Goal: Task Accomplishment & Management: Use online tool/utility

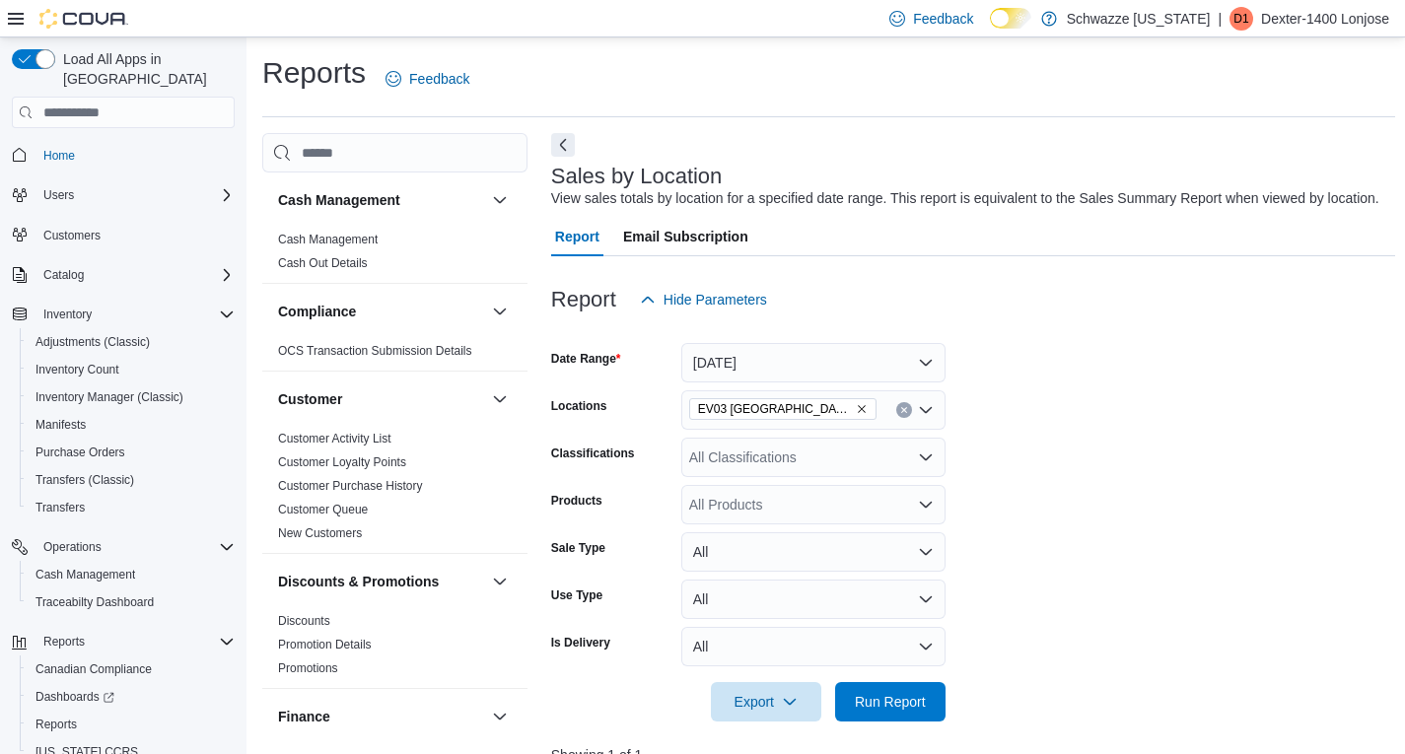
scroll to position [399, 0]
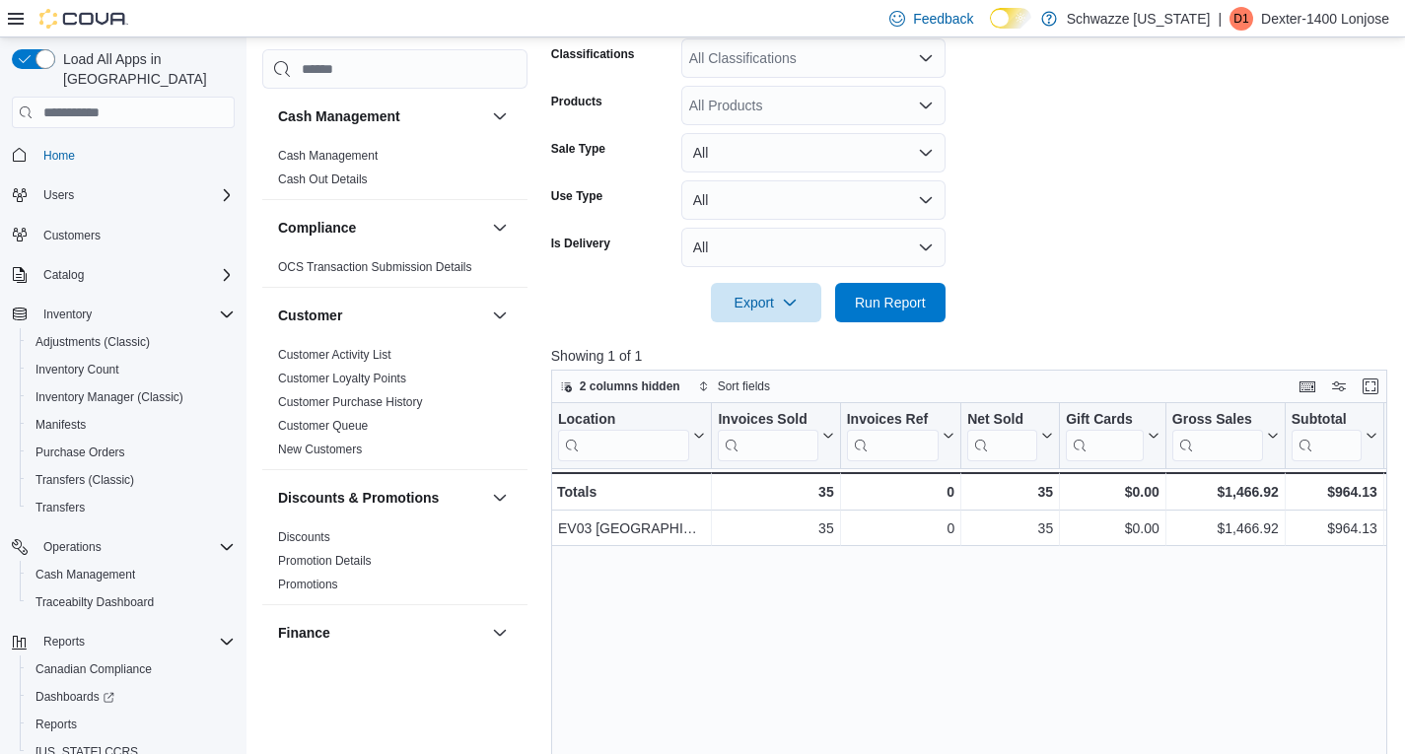
click at [900, 322] on div "Export Run Report" at bounding box center [748, 302] width 394 height 39
click at [916, 310] on span "Run Report" at bounding box center [890, 302] width 71 height 20
